Goal: Task Accomplishment & Management: Use online tool/utility

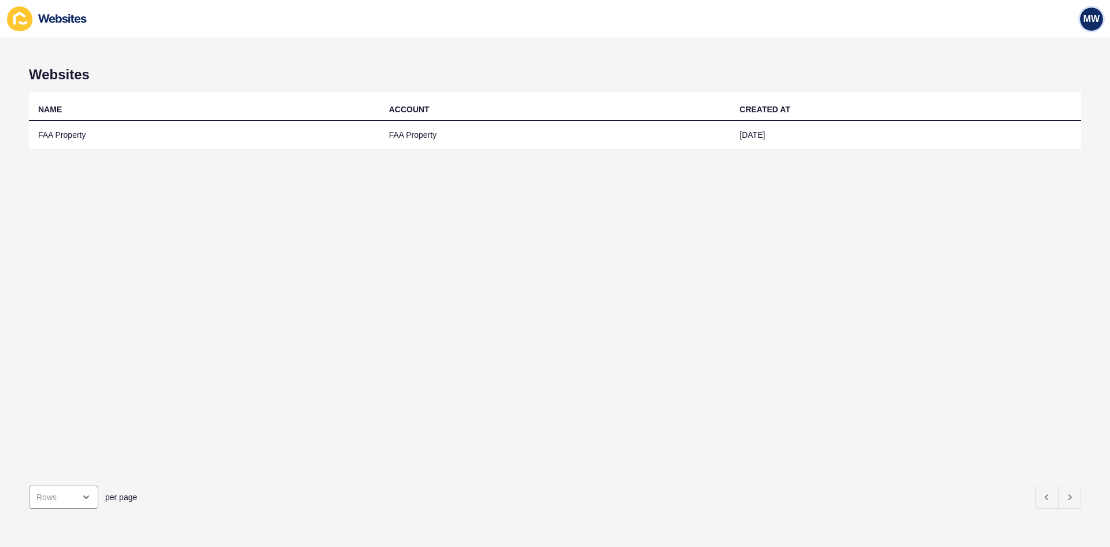
click at [1091, 23] on span "MW" at bounding box center [1092, 19] width 16 height 12
click at [1034, 100] on link "Logout" at bounding box center [1063, 96] width 85 height 25
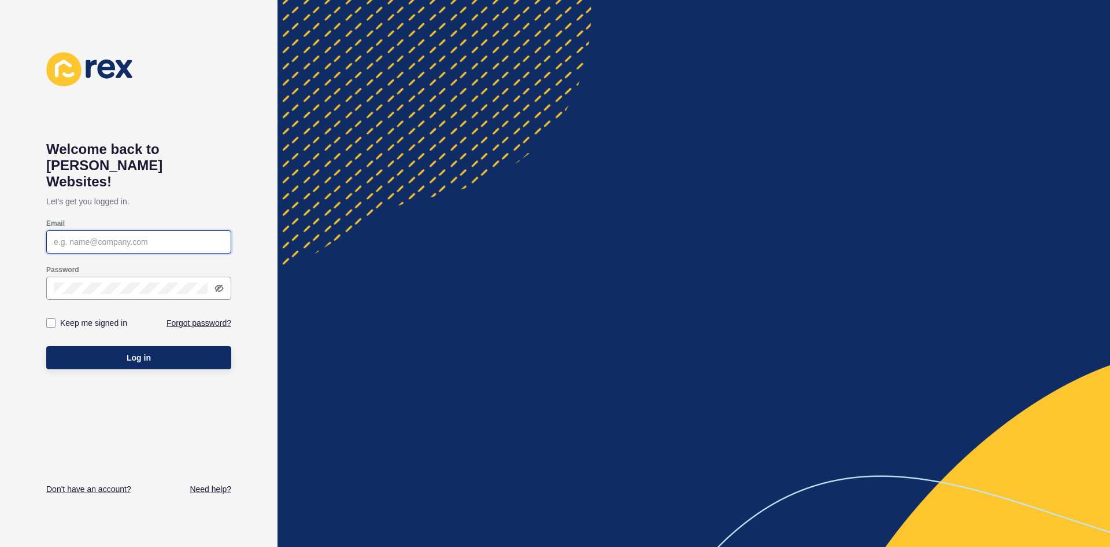
click at [223, 236] on input "Email" at bounding box center [139, 242] width 170 height 12
click at [187, 546] on div at bounding box center [555, 547] width 1110 height 0
click at [154, 236] on input "Email" at bounding box center [139, 242] width 170 height 12
type input "[PERSON_NAME][EMAIL_ADDRESS][DOMAIN_NAME]"
click at [239, 161] on div "Welcome back to [PERSON_NAME] Websites! Let's get you logged in. Email [PERSON_…" at bounding box center [139, 273] width 278 height 547
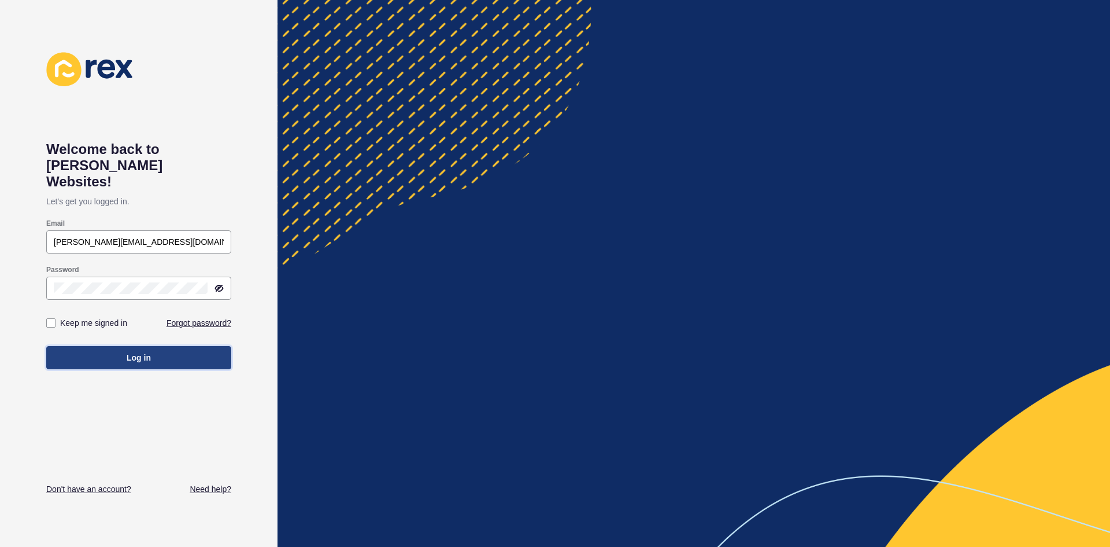
click at [113, 346] on button "Log in" at bounding box center [138, 357] width 185 height 23
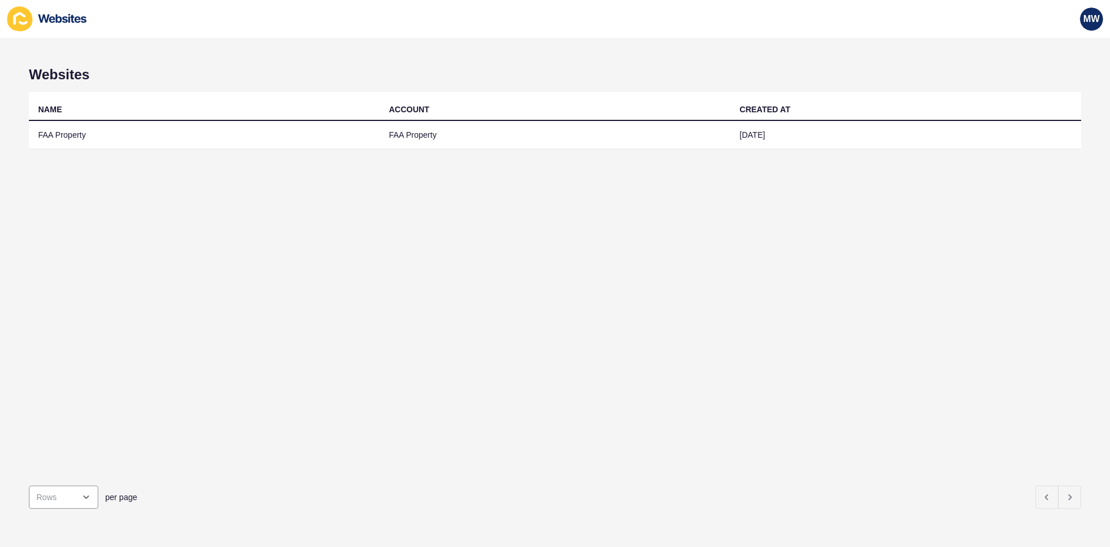
click at [730, 188] on div "NAME ACCOUNT CREATED AT FAA Property FAA Property [DATE]" at bounding box center [555, 284] width 1053 height 384
click at [1084, 546] on div at bounding box center [555, 547] width 1110 height 0
click at [1084, 23] on span "MW" at bounding box center [1092, 19] width 16 height 12
click at [1052, 88] on link "Logout" at bounding box center [1063, 96] width 85 height 25
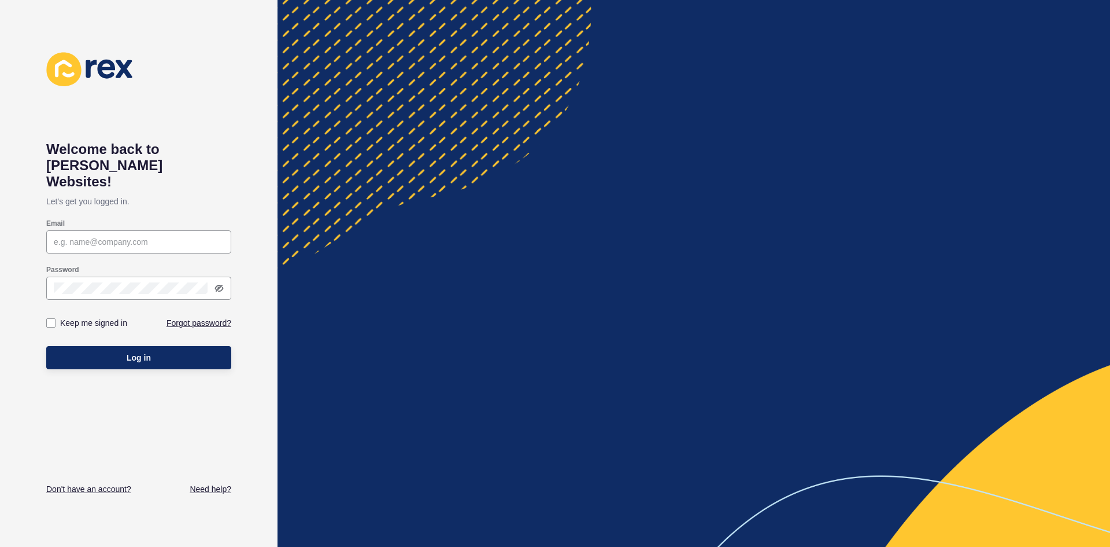
click at [0, 0] on div at bounding box center [0, 0] width 0 height 0
click at [133, 236] on input "Email" at bounding box center [139, 242] width 170 height 12
type input "[PERSON_NAME][EMAIL_ADDRESS][DOMAIN_NAME]"
click at [192, 190] on p "Let's get you logged in." at bounding box center [138, 201] width 185 height 23
click at [49, 318] on label at bounding box center [50, 322] width 9 height 9
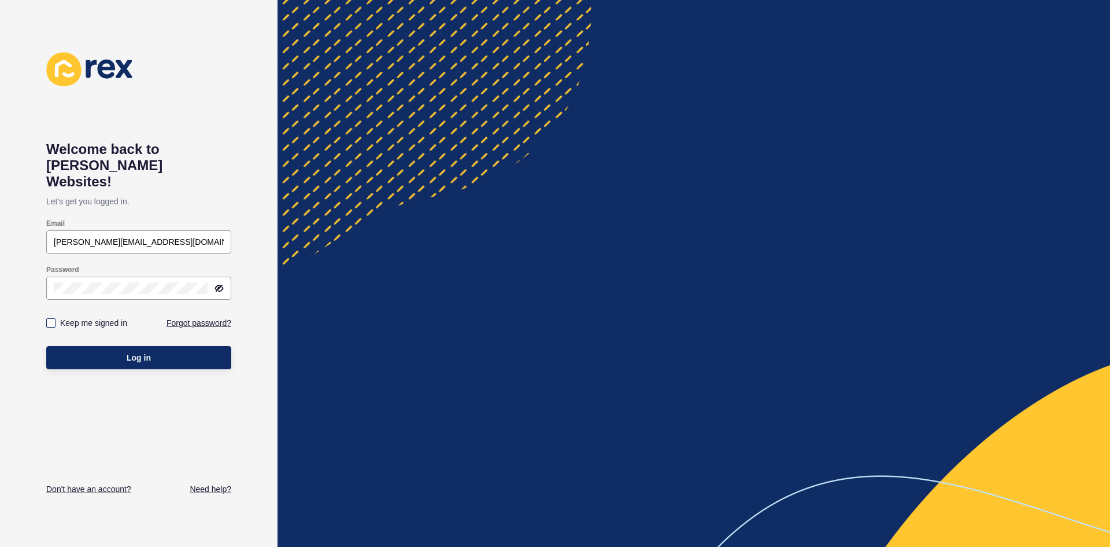
click at [49, 319] on input "Keep me signed in" at bounding box center [53, 323] width 8 height 8
checkbox input "true"
click at [125, 346] on button "Log in" at bounding box center [138, 357] width 185 height 23
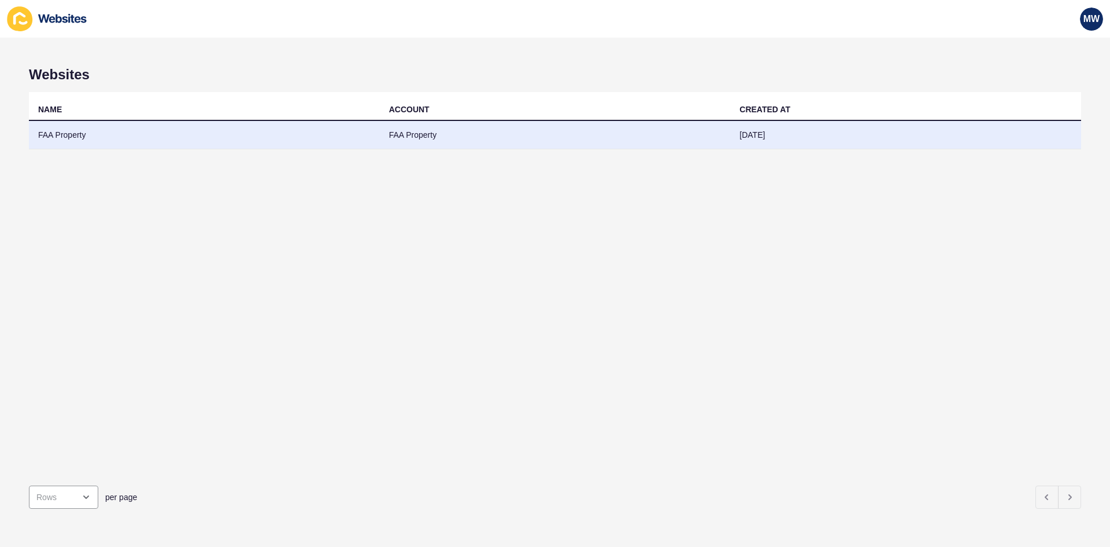
click at [109, 134] on td "FAA Property" at bounding box center [204, 135] width 351 height 28
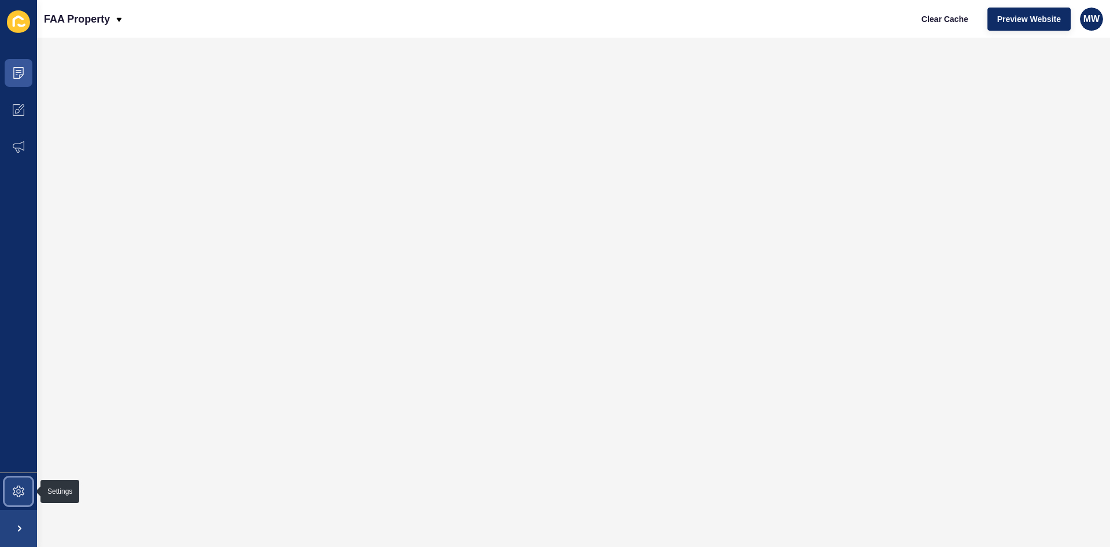
click at [23, 486] on icon at bounding box center [19, 491] width 12 height 12
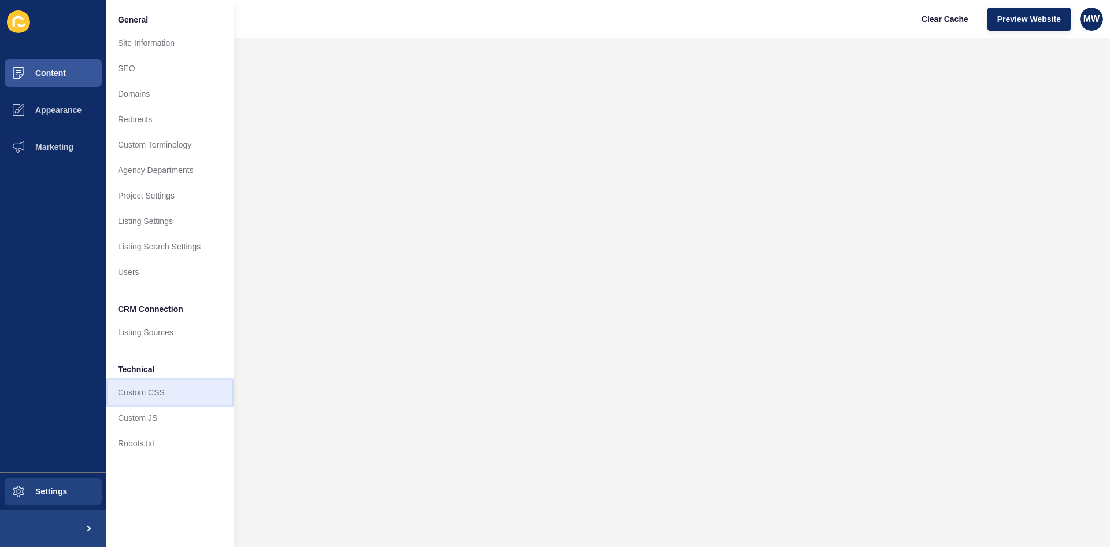
click at [168, 393] on link "Custom CSS" at bounding box center [169, 391] width 127 height 25
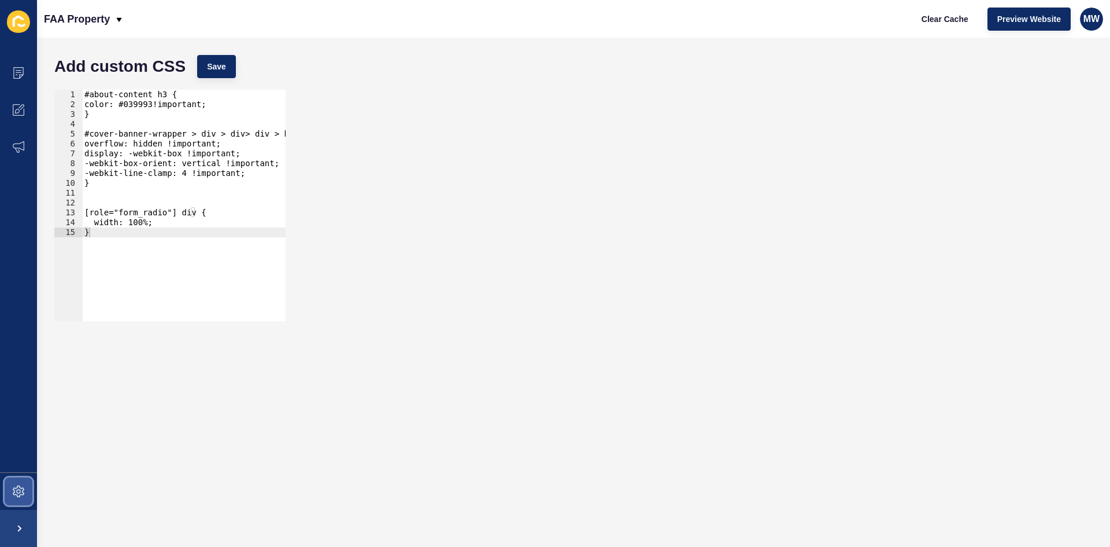
click at [20, 493] on icon at bounding box center [19, 491] width 12 height 12
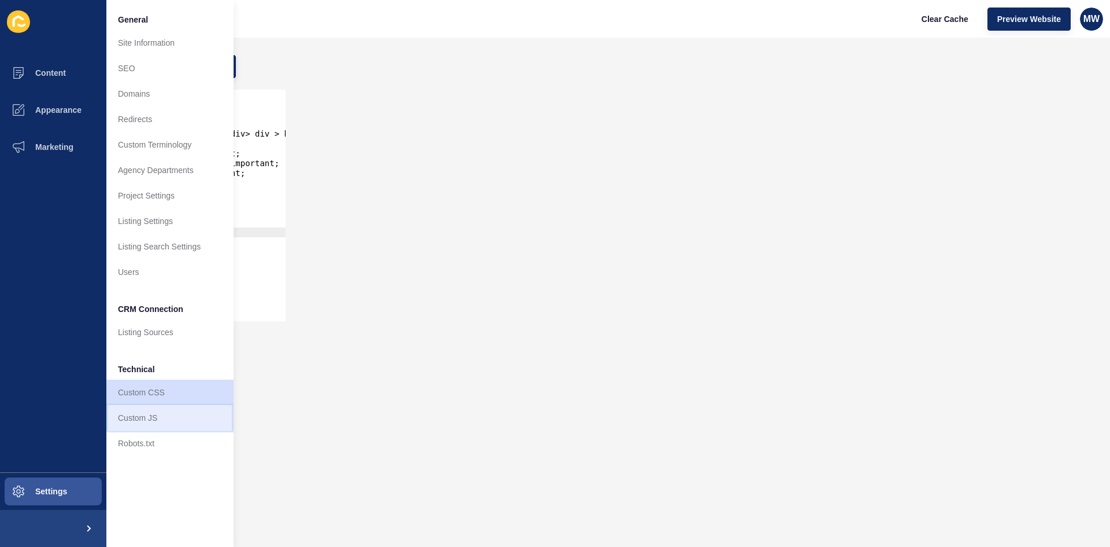
click at [152, 417] on link "Custom JS" at bounding box center [169, 417] width 127 height 25
